Goal: Download file/media

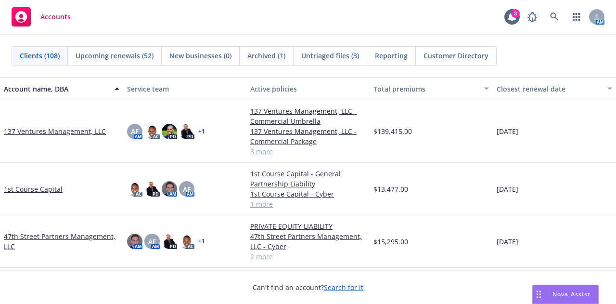
click at [304, 30] on div "Accounts 3 AM" at bounding box center [308, 17] width 616 height 35
click at [549, 18] on link at bounding box center [554, 16] width 19 height 19
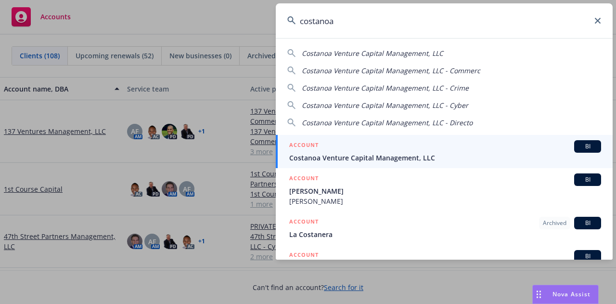
type input "costanoa"
click at [467, 157] on span "Costanoa Venture Capital Management, LLC" at bounding box center [445, 158] width 312 height 10
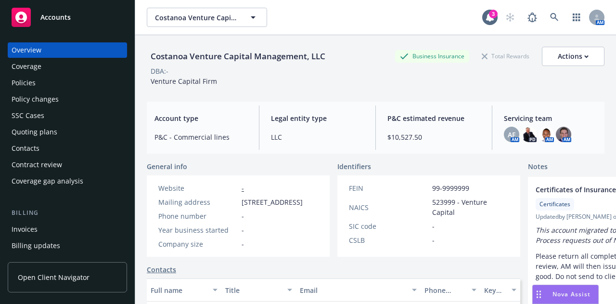
click at [53, 132] on div "Quoting plans" at bounding box center [35, 131] width 46 height 15
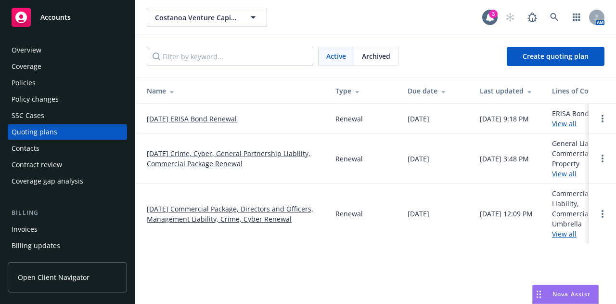
click at [187, 166] on link "[DATE] Crime, Cyber, General Partnership Liability, Commercial Package Renewal" at bounding box center [233, 158] width 173 height 20
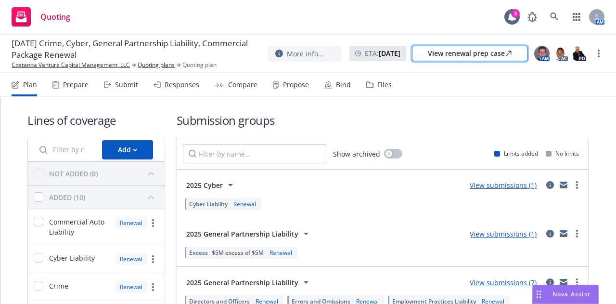
click at [490, 55] on div "View renewal prep case" at bounding box center [470, 53] width 84 height 14
drag, startPoint x: 165, startPoint y: 113, endPoint x: 197, endPoint y: 110, distance: 31.9
click at [378, 84] on div "Files" at bounding box center [385, 85] width 14 height 8
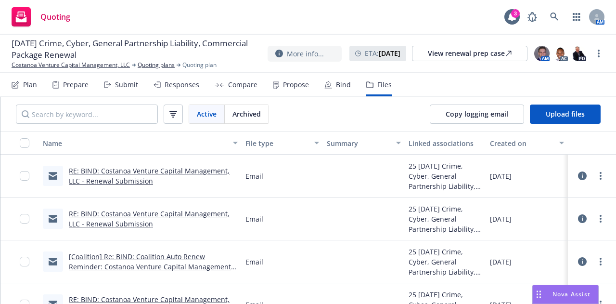
click at [156, 267] on link "[Coalition] Re: BIND: Coalition Auto Renew Reminder: Costanoa Venture Capital M…" at bounding box center [152, 271] width 167 height 39
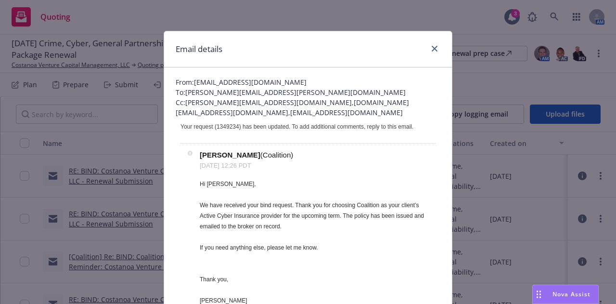
scroll to position [96, 0]
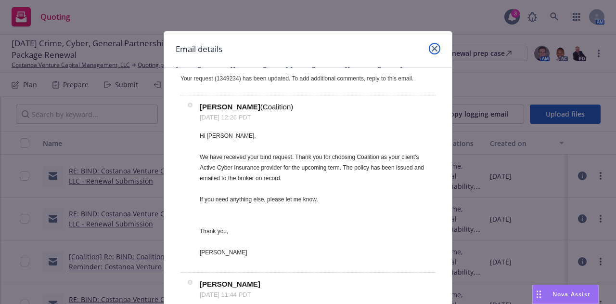
click at [433, 46] on icon "close" at bounding box center [435, 49] width 6 height 6
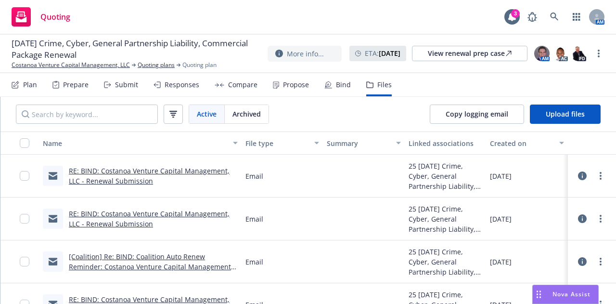
click at [131, 223] on link "RE: BIND: Costanoa Venture Capital Management, LLC - Renewal Submission" at bounding box center [149, 218] width 161 height 19
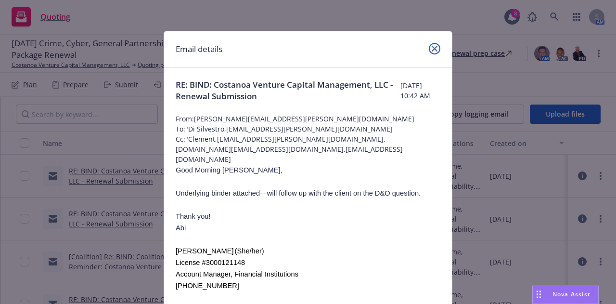
click at [432, 50] on icon "close" at bounding box center [435, 49] width 6 height 6
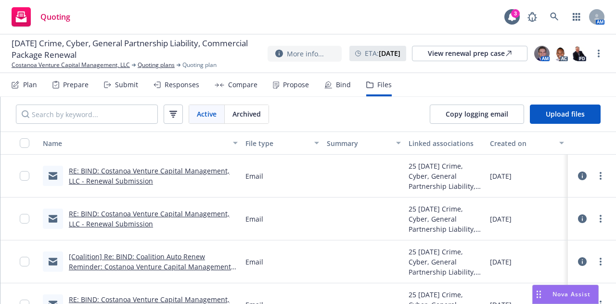
click at [113, 179] on link "RE: BIND: Costanoa Venture Capital Management, LLC - Renewal Submission" at bounding box center [149, 175] width 161 height 19
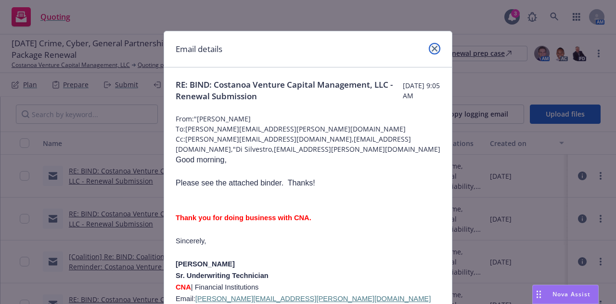
click at [433, 51] on icon "close" at bounding box center [435, 49] width 6 height 6
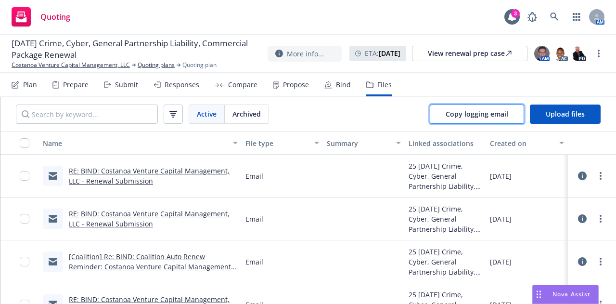
click at [492, 111] on span "Copy logging email" at bounding box center [477, 113] width 63 height 9
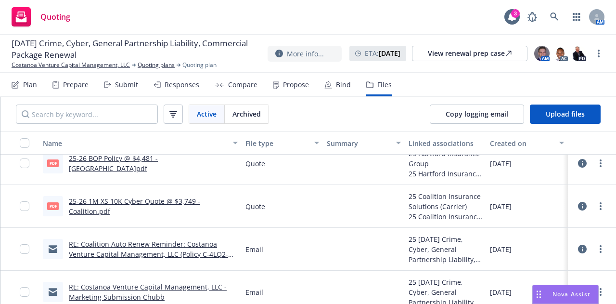
scroll to position [819, 0]
click at [595, 163] on link "more" at bounding box center [601, 163] width 12 height 12
click at [554, 201] on link "Download" at bounding box center [551, 201] width 96 height 19
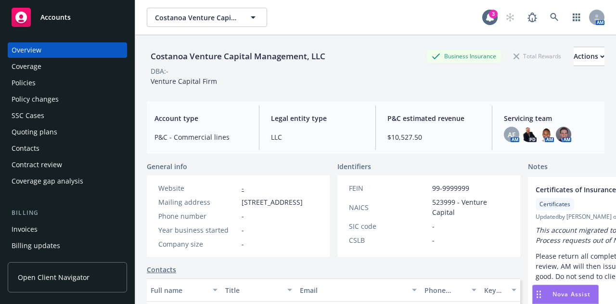
click at [40, 84] on div "Policies" at bounding box center [68, 82] width 112 height 15
